Goal: Download file/media

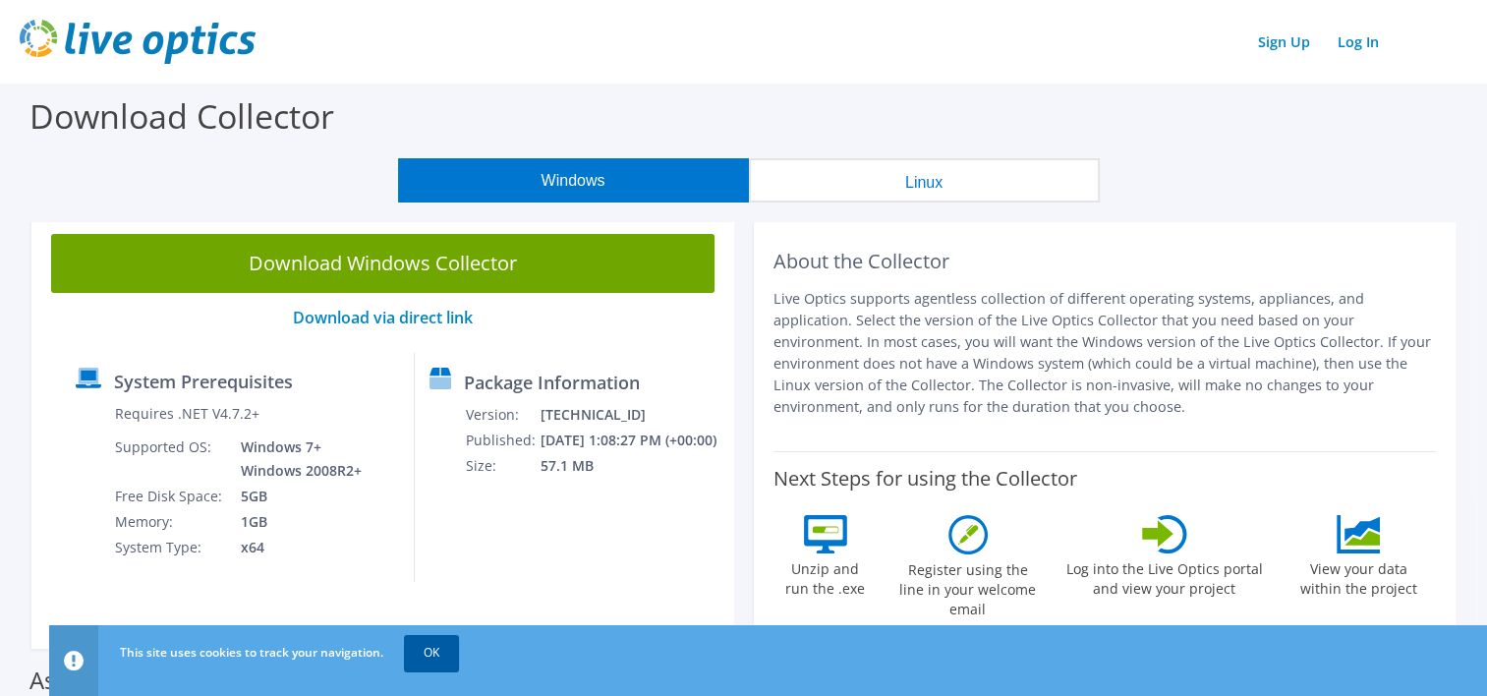
click at [432, 653] on link "OK" at bounding box center [431, 652] width 55 height 35
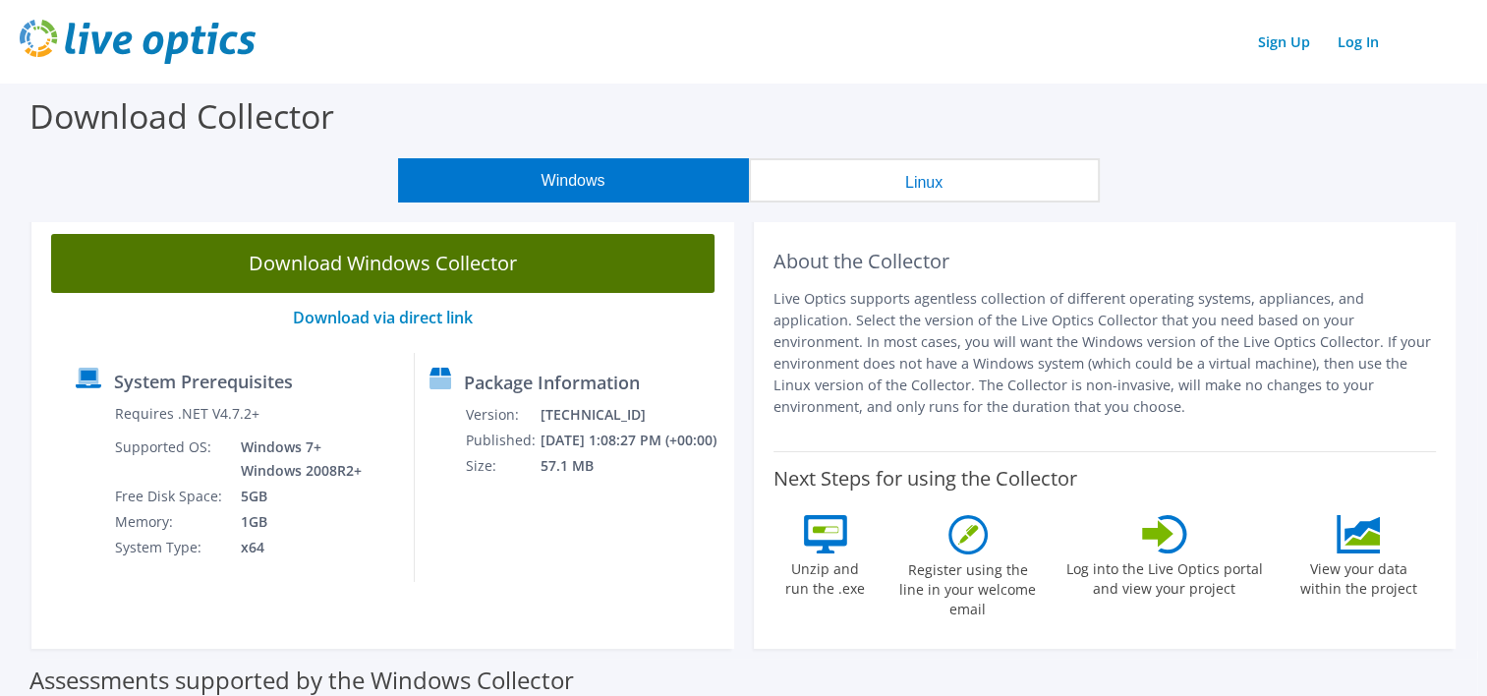
click at [421, 263] on link "Download Windows Collector" at bounding box center [382, 263] width 663 height 59
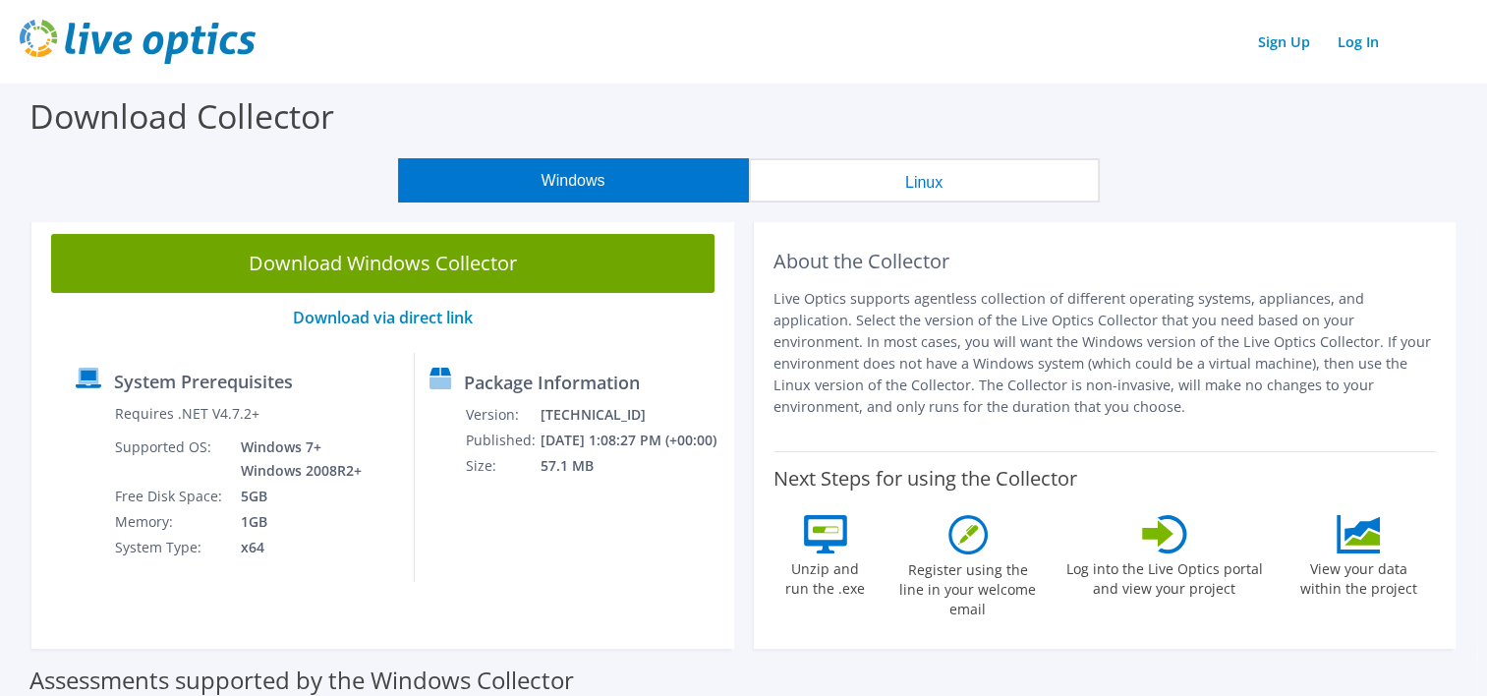
click at [533, 36] on div "Sign Up Log In" at bounding box center [744, 42] width 1448 height 44
click at [1361, 43] on link "Log In" at bounding box center [1358, 42] width 61 height 29
